Goal: Task Accomplishment & Management: Manage account settings

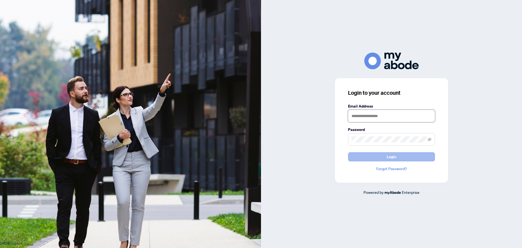
type input "**********"
click at [369, 154] on button "Login" at bounding box center [391, 156] width 87 height 9
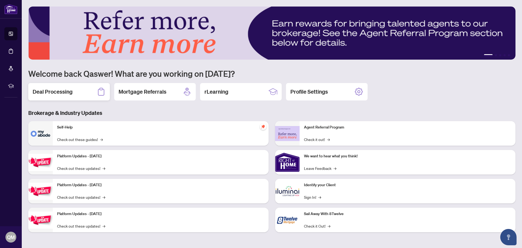
click at [68, 92] on h2 "Deal Processing" at bounding box center [53, 92] width 40 height 8
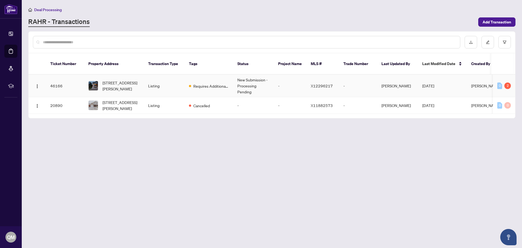
click at [55, 79] on td "46166" at bounding box center [65, 86] width 38 height 23
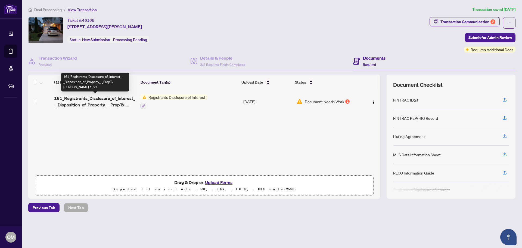
click at [120, 97] on span "161_Registrants_Disclosure_of_Interest_-_Disposition_of_Property_-_PropTx-[PERS…" at bounding box center [95, 101] width 82 height 13
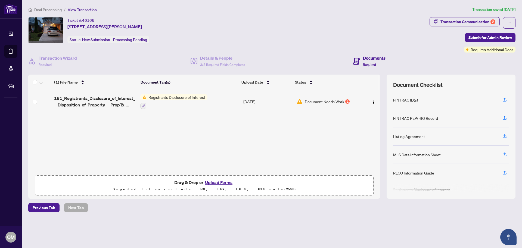
click at [324, 102] on span "Document Needs Work" at bounding box center [324, 101] width 39 height 6
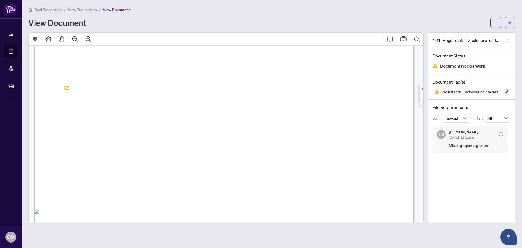
scroll to position [299, 0]
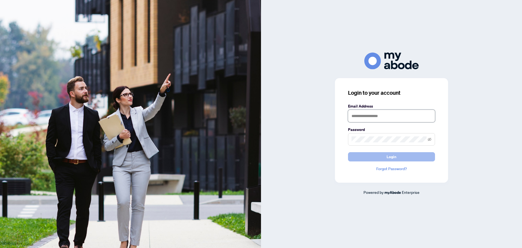
type input "**********"
drag, startPoint x: 386, startPoint y: 157, endPoint x: 315, endPoint y: 108, distance: 86.0
click at [386, 157] on button "Login" at bounding box center [391, 156] width 87 height 9
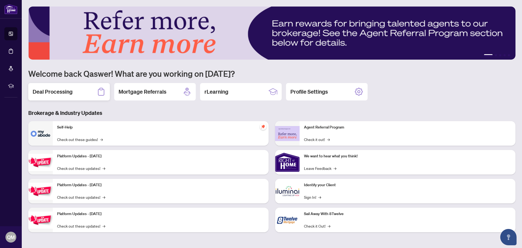
click at [73, 90] on div "Deal Processing" at bounding box center [69, 91] width 82 height 17
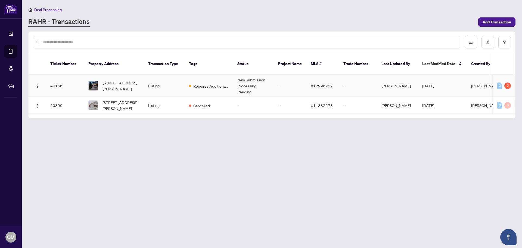
click at [58, 79] on td "46166" at bounding box center [65, 86] width 38 height 23
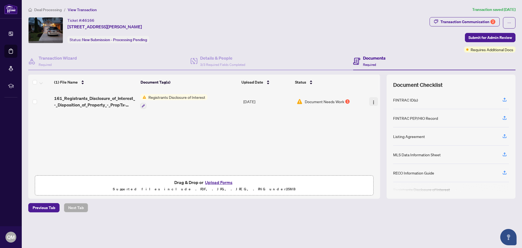
click at [373, 101] on img "button" at bounding box center [374, 102] width 4 height 4
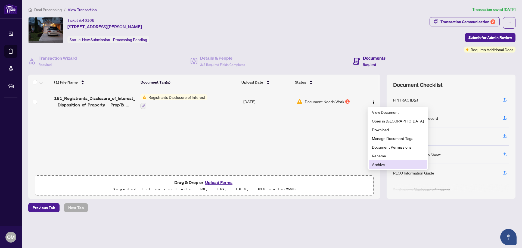
click at [376, 165] on span "Archive" at bounding box center [398, 164] width 52 height 6
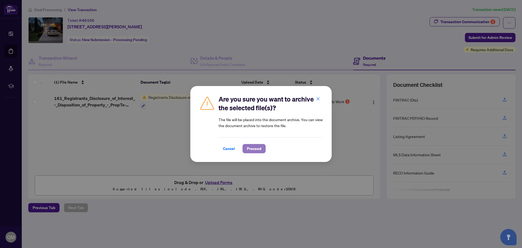
click at [261, 149] on span "Proceed" at bounding box center [254, 148] width 14 height 9
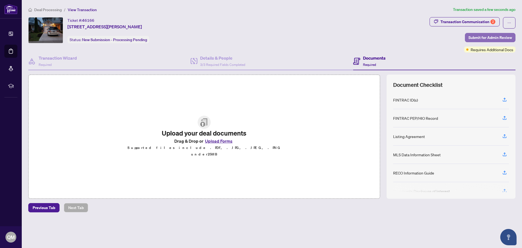
click at [490, 37] on span "Submit for Admin Review" at bounding box center [491, 37] width 44 height 9
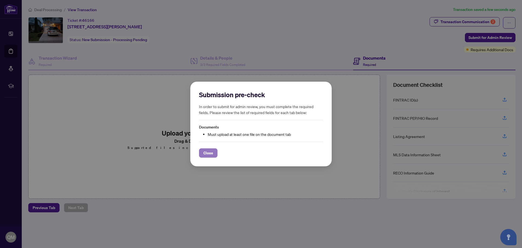
click at [204, 154] on span "Close" at bounding box center [208, 153] width 10 height 9
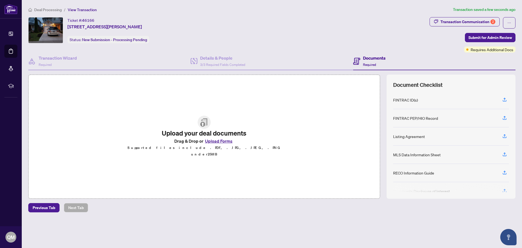
click at [364, 60] on h4 "Documents" at bounding box center [374, 58] width 23 height 7
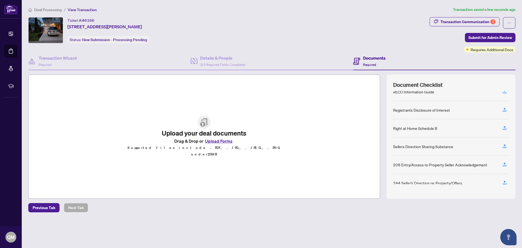
scroll to position [83, 0]
click at [91, 22] on span "46166" at bounding box center [88, 20] width 12 height 5
click at [89, 21] on span "46166" at bounding box center [88, 20] width 12 height 5
click at [362, 64] on div "Documents Required" at bounding box center [369, 61] width 32 height 13
click at [451, 21] on div "Transaction Communication 2" at bounding box center [468, 21] width 55 height 9
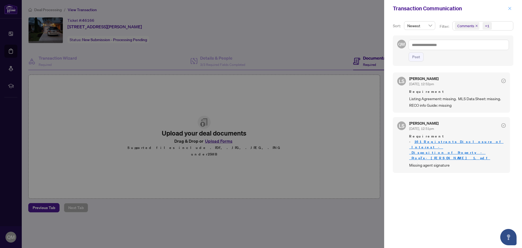
click at [511, 8] on icon "close" at bounding box center [510, 9] width 4 height 4
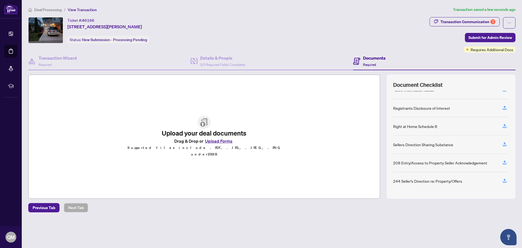
click at [407, 108] on div "Registrants Disclosure of Interest" at bounding box center [421, 108] width 57 height 6
click at [506, 107] on icon "button" at bounding box center [504, 107] width 5 height 5
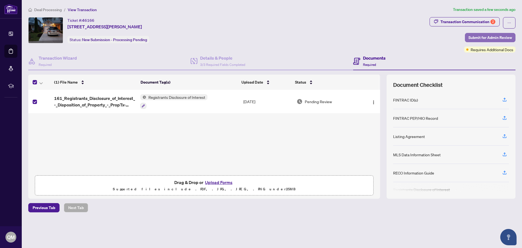
click at [493, 38] on span "Submit for Admin Review" at bounding box center [491, 37] width 44 height 9
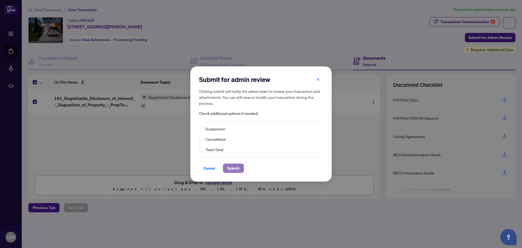
click at [232, 169] on span "Submit" at bounding box center [233, 168] width 12 height 9
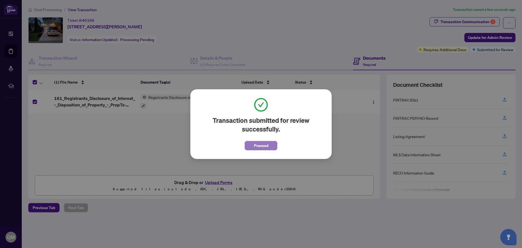
click at [258, 148] on span "Proceed" at bounding box center [261, 145] width 14 height 9
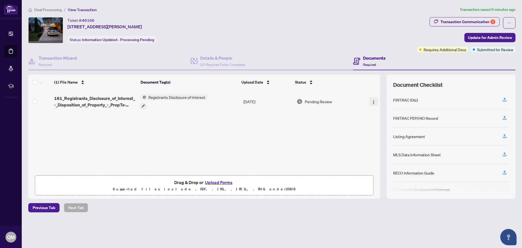
click at [372, 101] on img "button" at bounding box center [374, 102] width 4 height 4
click at [309, 141] on div "(1) File Name Document Tag(s) Upload Date Status 161_Registrants_Disclosure_of_…" at bounding box center [204, 137] width 352 height 124
